Goal: Check status: Check status

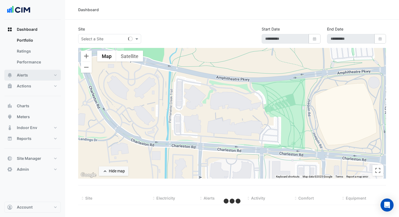
click at [47, 74] on button "Alerts" at bounding box center [32, 75] width 57 height 11
click at [29, 62] on link "Rules" at bounding box center [37, 62] width 48 height 11
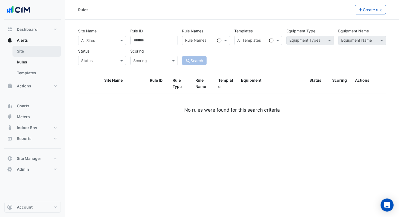
click at [26, 51] on link "Site" at bounding box center [37, 51] width 48 height 11
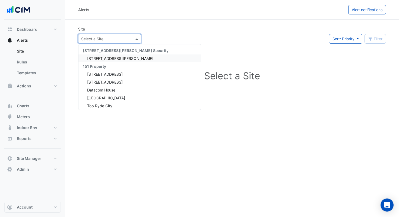
click at [96, 40] on input "text" at bounding box center [104, 39] width 46 height 6
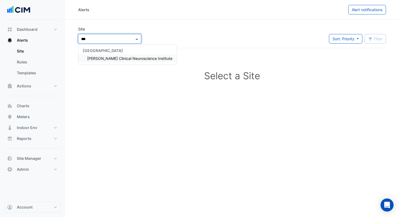
type input "****"
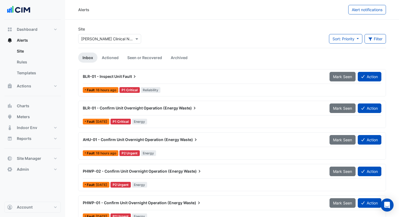
click at [245, 77] on div "BLR-01 - Inspect Unit Fault" at bounding box center [203, 76] width 240 height 5
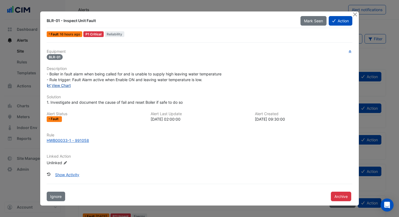
click at [65, 86] on link "View Chart" at bounding box center [59, 85] width 24 height 5
click at [356, 15] on button "Close" at bounding box center [355, 14] width 6 height 6
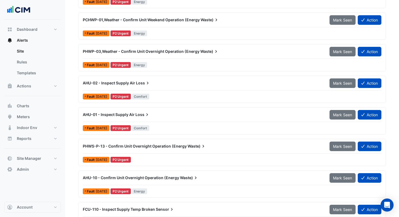
scroll to position [247, 0]
